Goal: Task Accomplishment & Management: Manage account settings

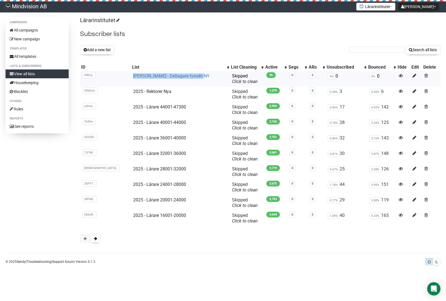
drag, startPoint x: 180, startPoint y: 75, endPoint x: 110, endPoint y: 76, distance: 69.5
click at [131, 76] on td "[PERSON_NAME] - Deltagare fysiskt NY" at bounding box center [180, 78] width 99 height 15
copy link "[PERSON_NAME] - Deltagare fysiskt NY"
click at [97, 49] on button "Add a new list" at bounding box center [97, 49] width 34 height 9
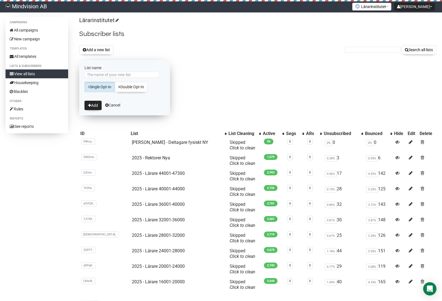
click at [133, 71] on form "List name Single Opt-In Double Opt-In Add Cancel" at bounding box center [124, 87] width 91 height 55
click at [134, 74] on input "List name" at bounding box center [121, 75] width 75 height 6
paste input "[PERSON_NAME] - Deltagare fysiskt NY"
click at [133, 75] on input "[PERSON_NAME] - Deltagare fysiskt NY" at bounding box center [121, 75] width 75 height 6
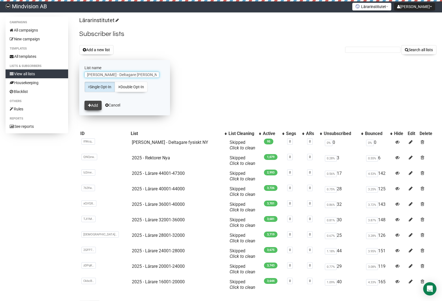
type input "[PERSON_NAME] - Deltagare [PERSON_NAME] [GEOGRAPHIC_DATA]"
click at [94, 107] on button "Add" at bounding box center [92, 105] width 17 height 9
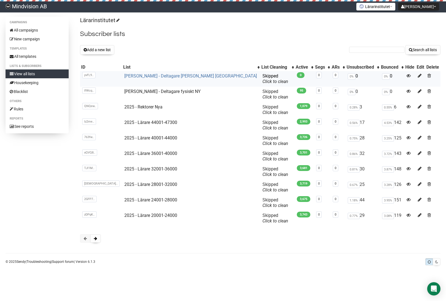
click at [163, 75] on link "[PERSON_NAME] - Deltagare [PERSON_NAME] [GEOGRAPHIC_DATA]" at bounding box center [190, 75] width 133 height 5
click at [149, 76] on link "[PERSON_NAME] - Deltagare [PERSON_NAME] [GEOGRAPHIC_DATA]" at bounding box center [190, 75] width 133 height 5
